Goal: Check status: Check status

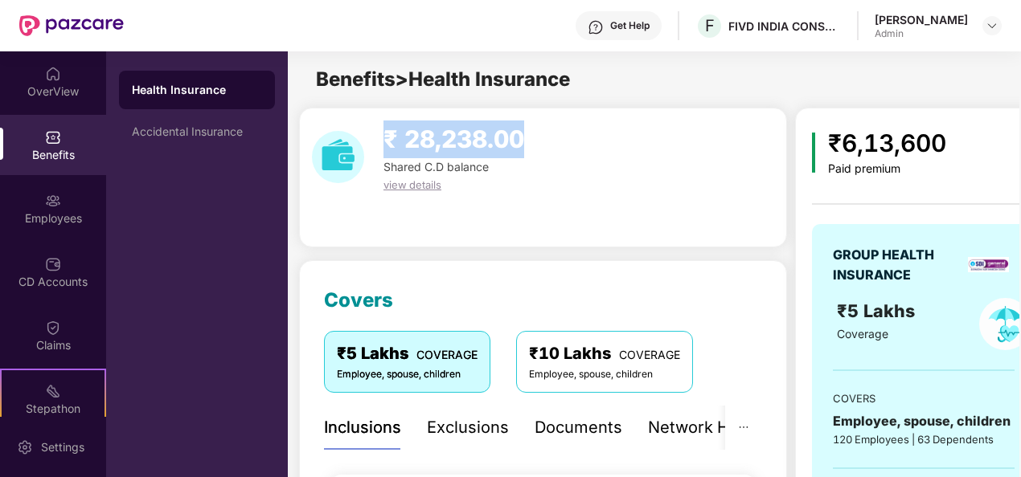
drag, startPoint x: 544, startPoint y: 146, endPoint x: 387, endPoint y: 141, distance: 156.8
click at [387, 141] on div "₹ 28,238.00 Shared C.D balance view details" at bounding box center [542, 157] width 475 height 73
drag, startPoint x: 387, startPoint y: 141, endPoint x: 558, endPoint y: 151, distance: 170.6
click at [558, 151] on div "₹ 28,238.00 Shared C.D balance view details" at bounding box center [542, 157] width 475 height 73
drag, startPoint x: 522, startPoint y: 145, endPoint x: 376, endPoint y: 145, distance: 145.5
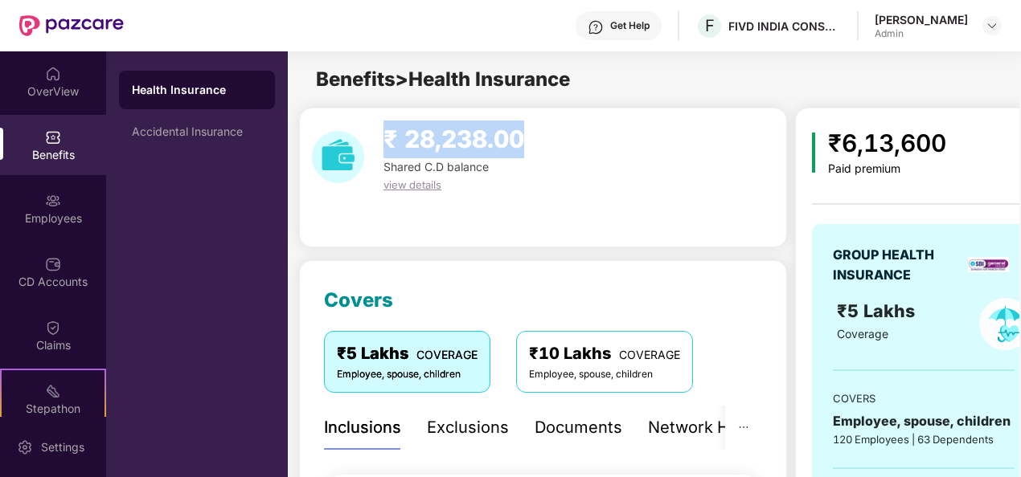
click at [377, 145] on div "₹ 28,238.00" at bounding box center [453, 140] width 153 height 38
drag, startPoint x: 376, startPoint y: 145, endPoint x: 501, endPoint y: 178, distance: 129.4
click at [501, 178] on div "view details" at bounding box center [453, 185] width 153 height 18
drag, startPoint x: 473, startPoint y: 184, endPoint x: 370, endPoint y: 137, distance: 113.3
click at [370, 137] on div "₹ 28,238.00 Shared C.D balance view details" at bounding box center [453, 157] width 166 height 73
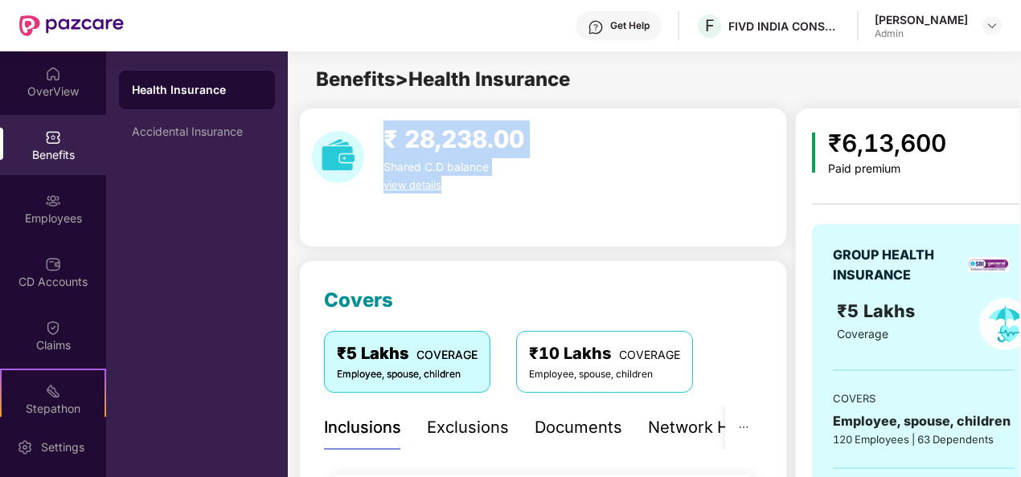
click at [370, 137] on div "₹ 28,238.00 Shared C.D balance view details" at bounding box center [453, 157] width 166 height 73
click at [379, 132] on div "₹ 28,238.00" at bounding box center [453, 140] width 153 height 38
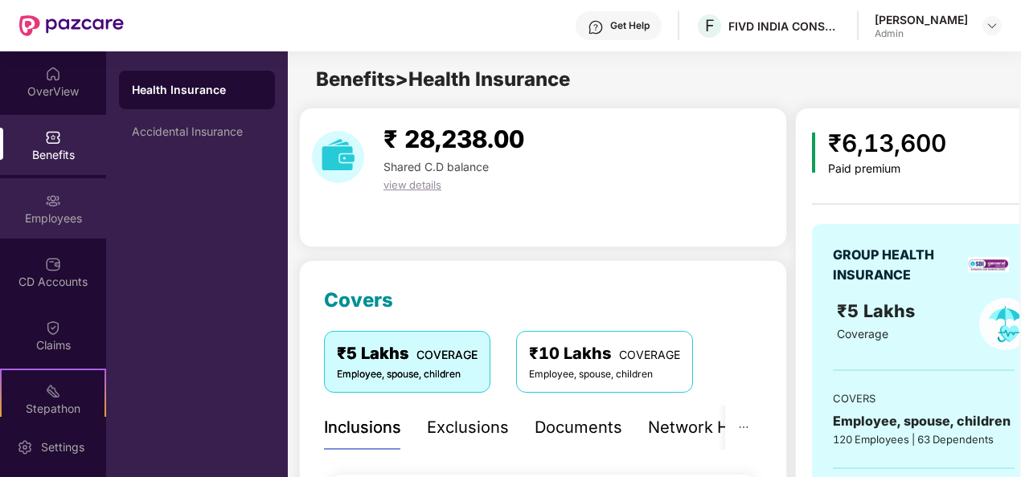
click at [64, 209] on div "Employees" at bounding box center [53, 208] width 106 height 60
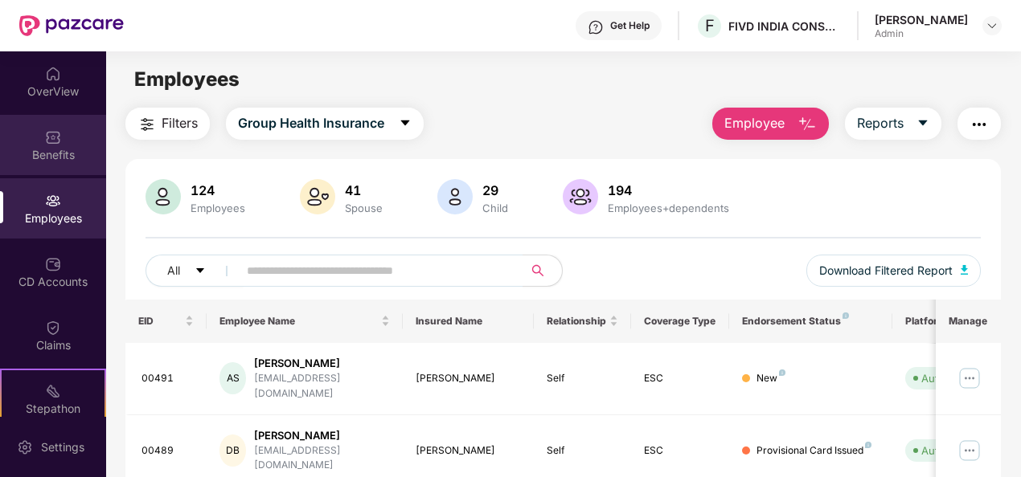
click at [37, 158] on div "Benefits" at bounding box center [53, 155] width 106 height 16
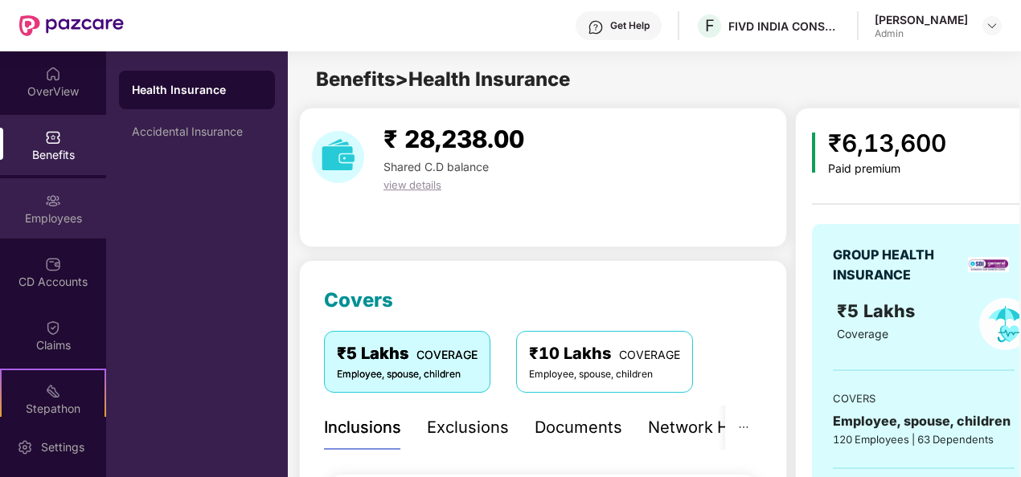
click at [66, 211] on div "Employees" at bounding box center [53, 219] width 106 height 16
